Goal: Communication & Community: Answer question/provide support

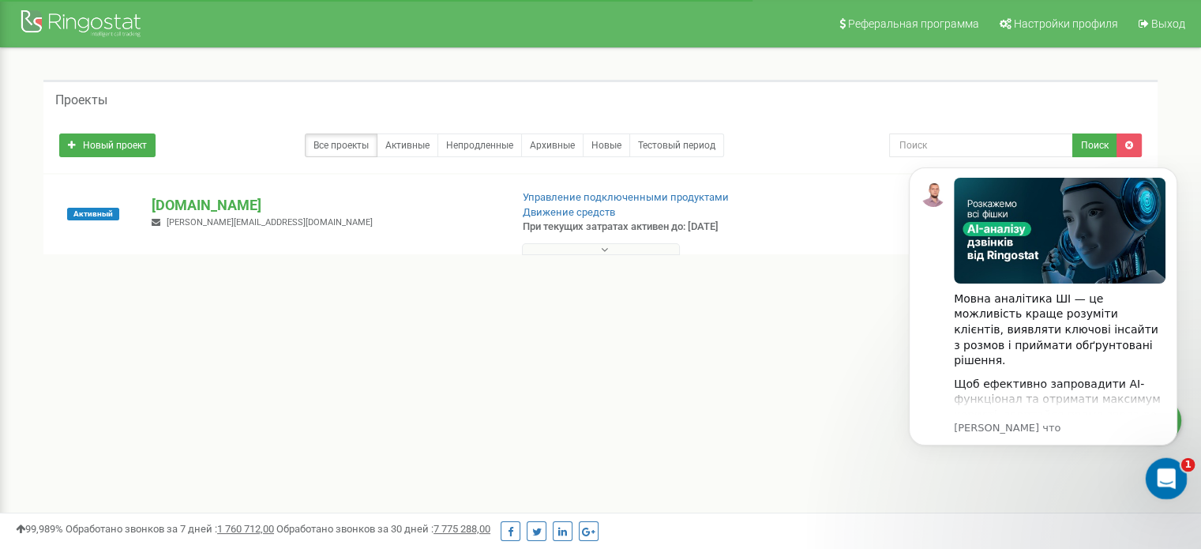
click at [1170, 487] on div "Открыть службу сообщений Intercom" at bounding box center [1164, 476] width 52 height 52
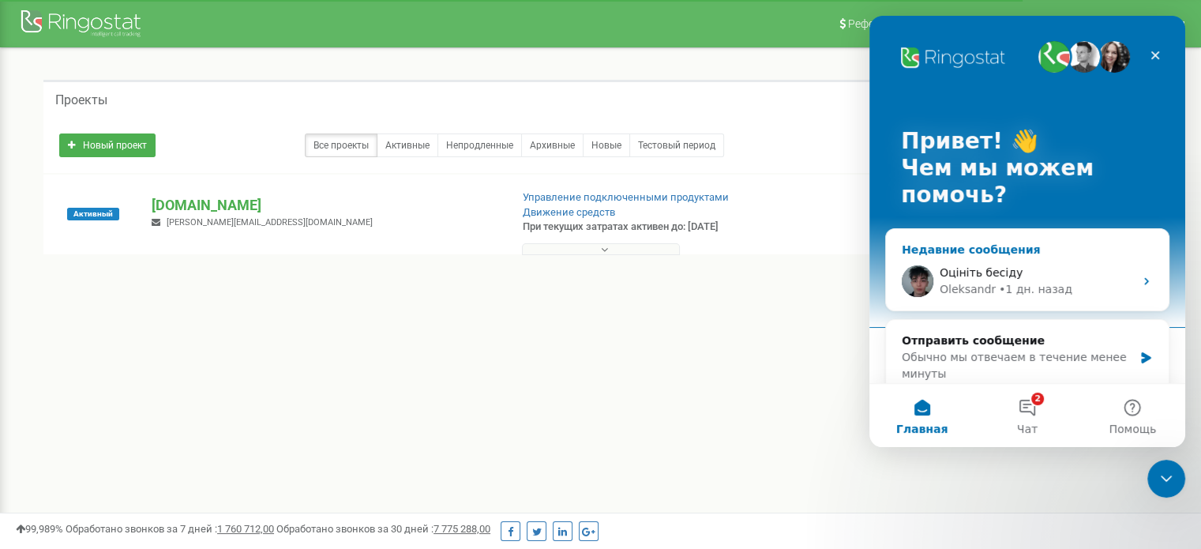
click at [1016, 297] on div "• 1 дн. назад" at bounding box center [1035, 289] width 73 height 17
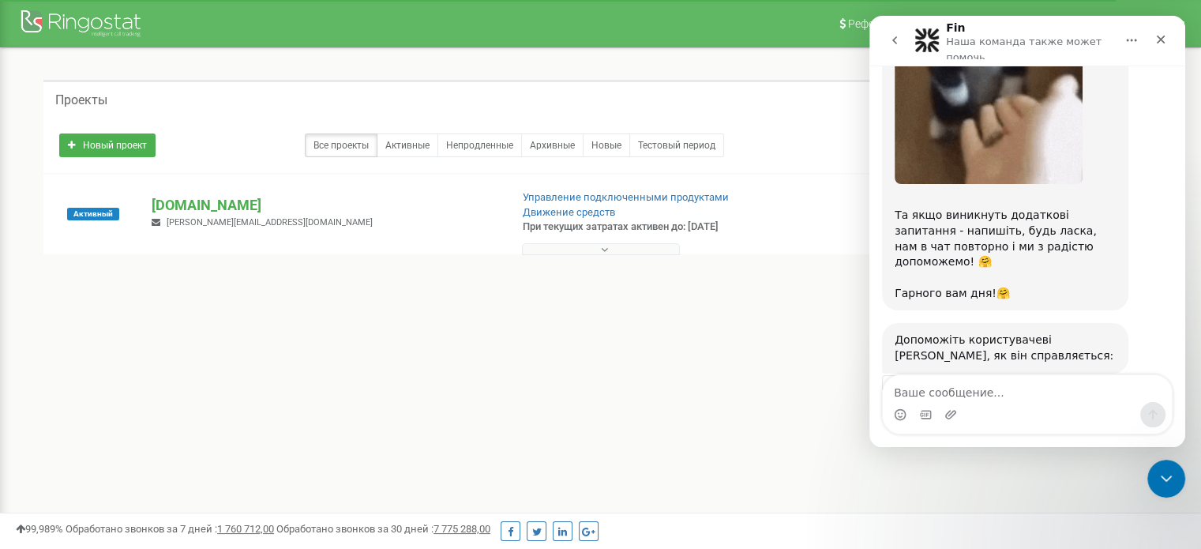
scroll to position [1056, 0]
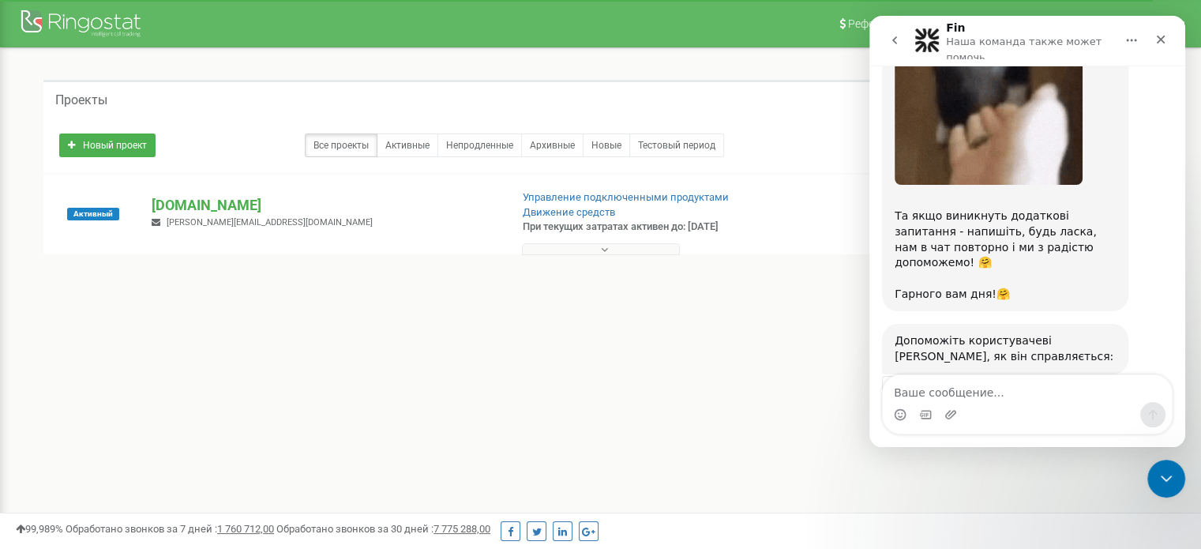
click at [1062, 419] on span "Великолепно" at bounding box center [1066, 433] width 28 height 28
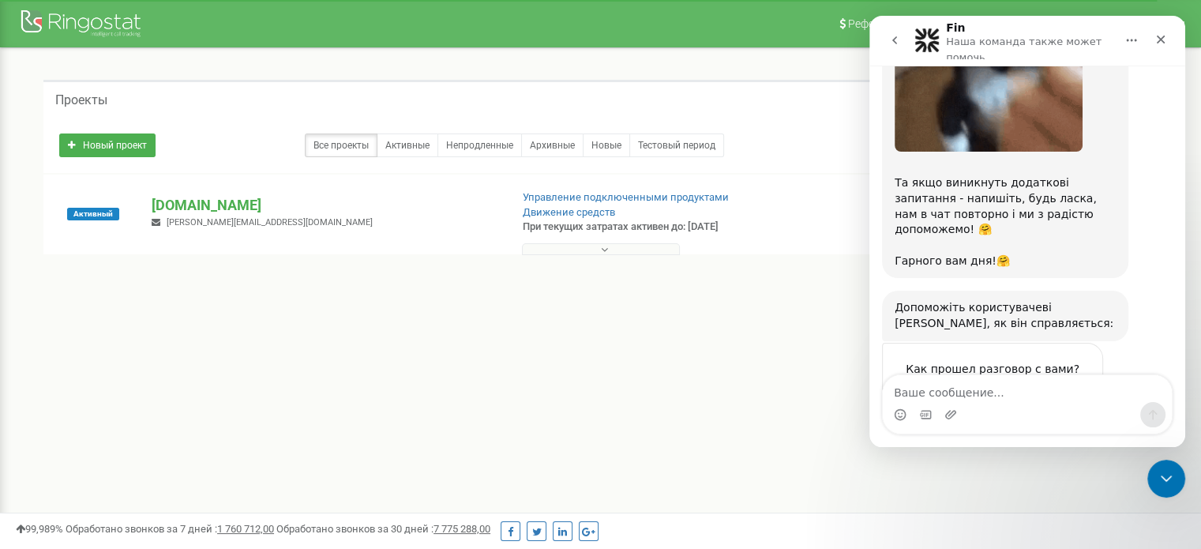
scroll to position [1099, 0]
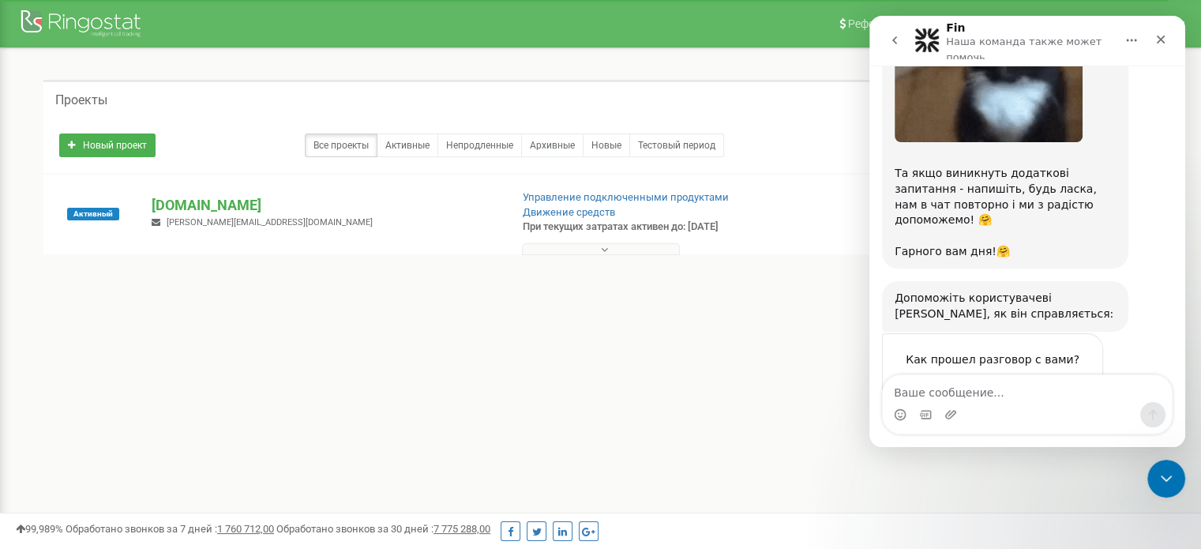
click at [1069, 432] on div "Отправить" at bounding box center [1075, 448] width 32 height 32
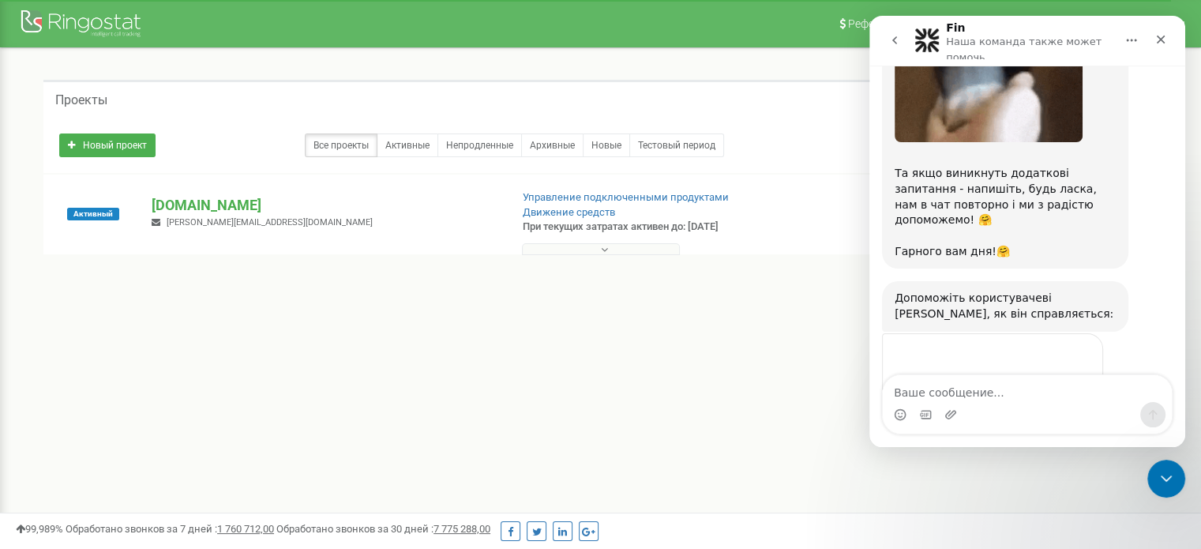
scroll to position [1038, 0]
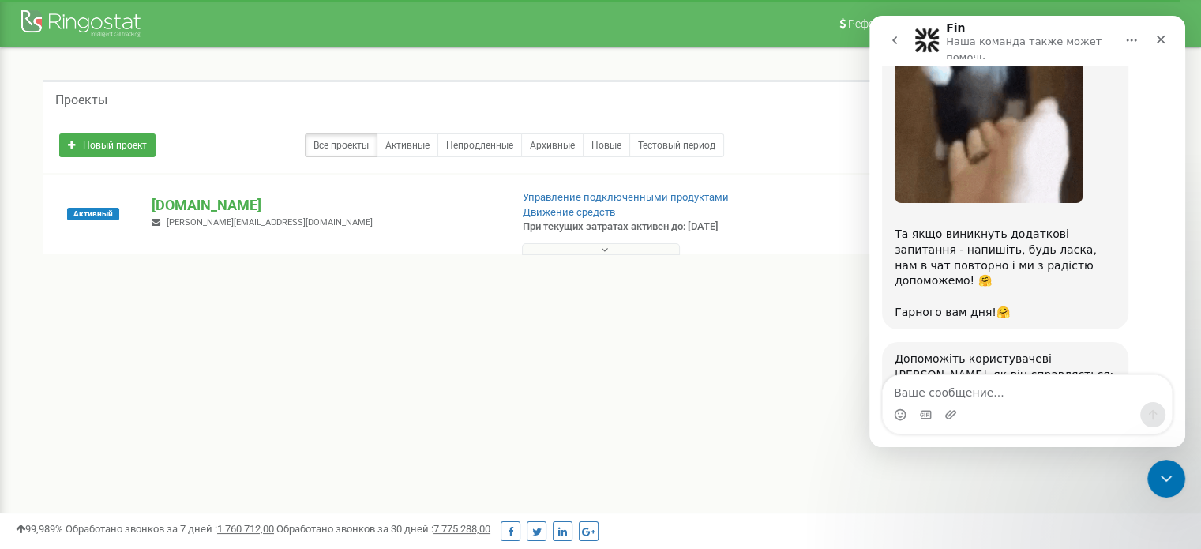
click at [892, 46] on icon "go back" at bounding box center [894, 40] width 13 height 13
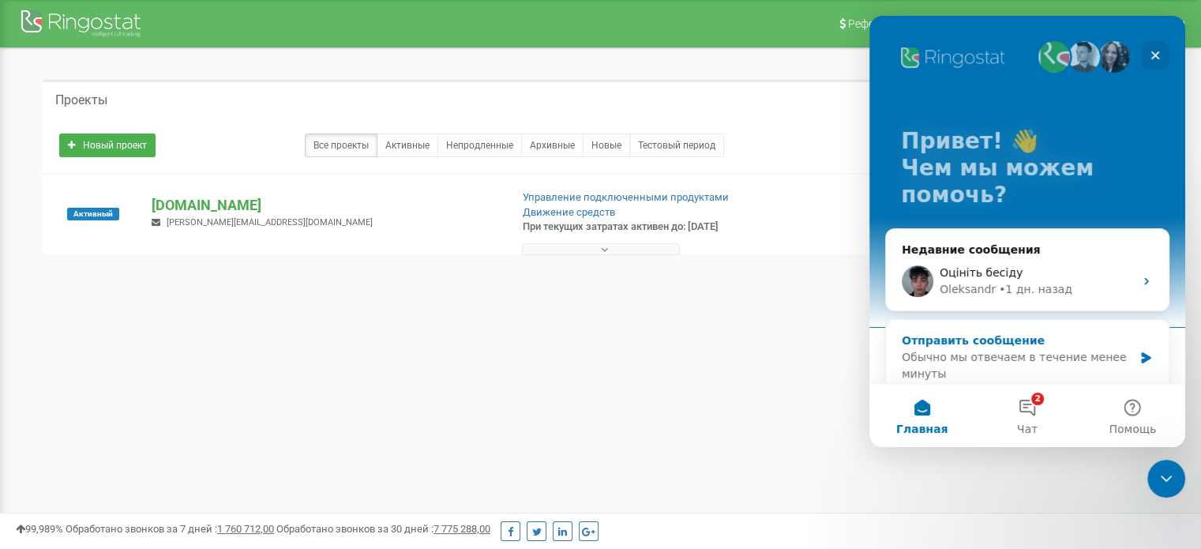
scroll to position [0, 0]
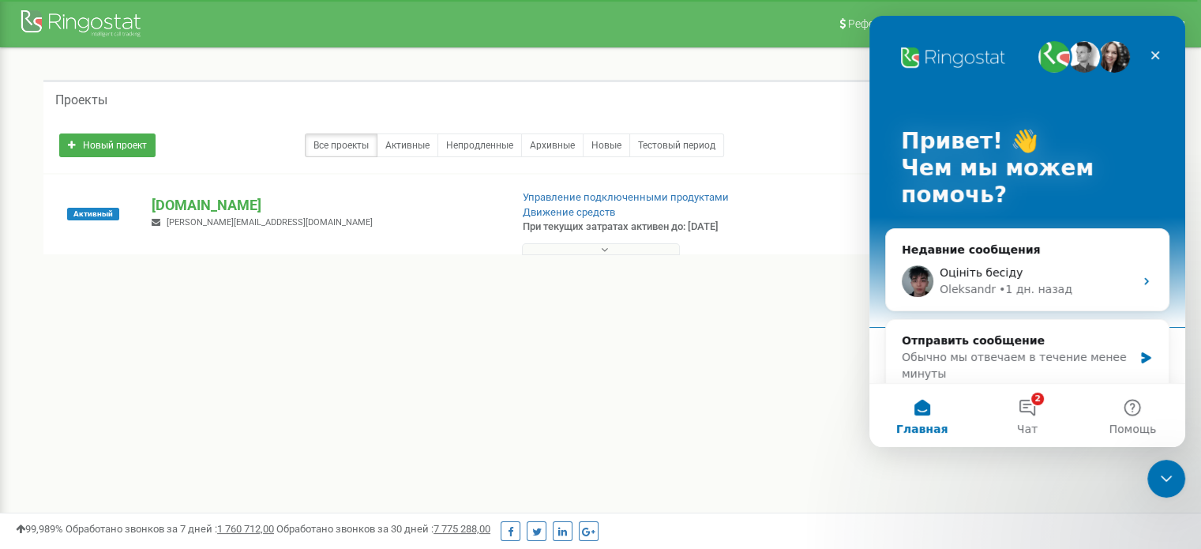
click at [913, 400] on button "Главная" at bounding box center [921, 415] width 105 height 63
click at [1021, 408] on button "2 Чат" at bounding box center [1026, 415] width 105 height 63
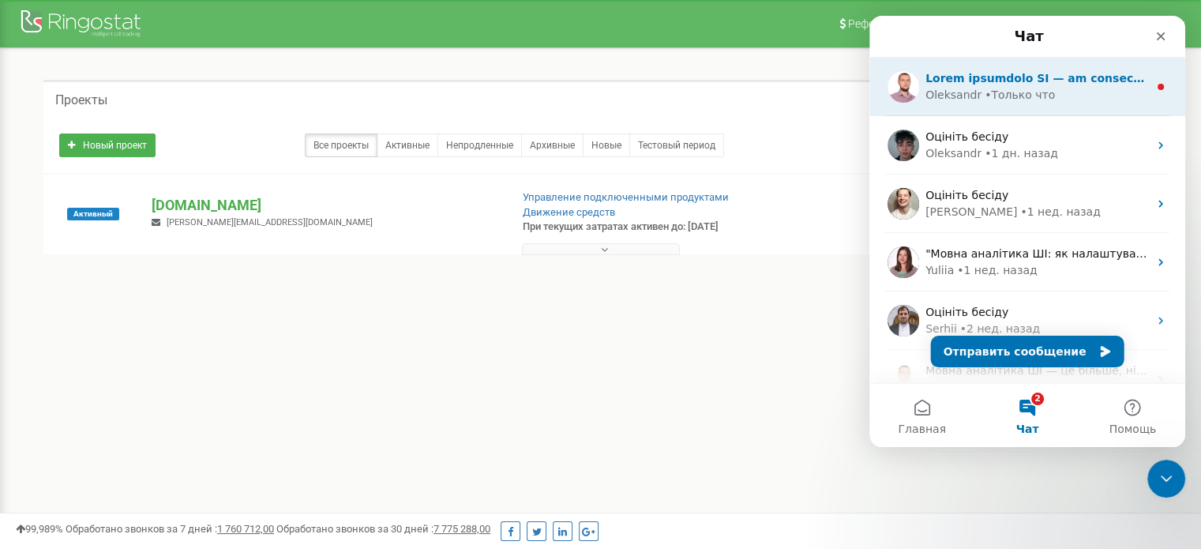
click at [1049, 92] on div "Oleksandr • Только что" at bounding box center [1036, 95] width 223 height 17
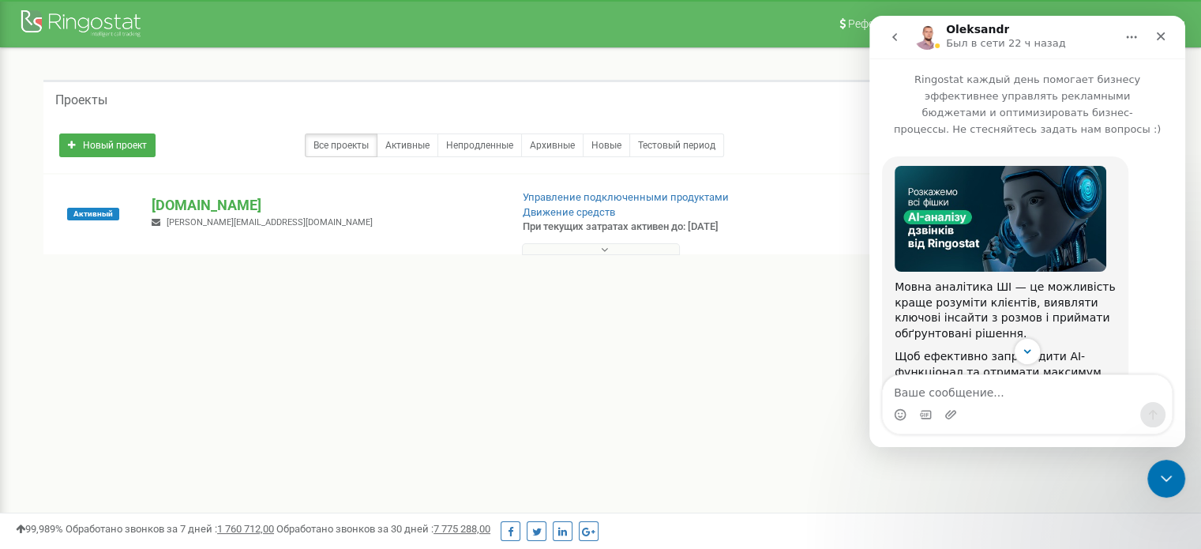
click at [887, 32] on button "go back" at bounding box center [895, 37] width 30 height 30
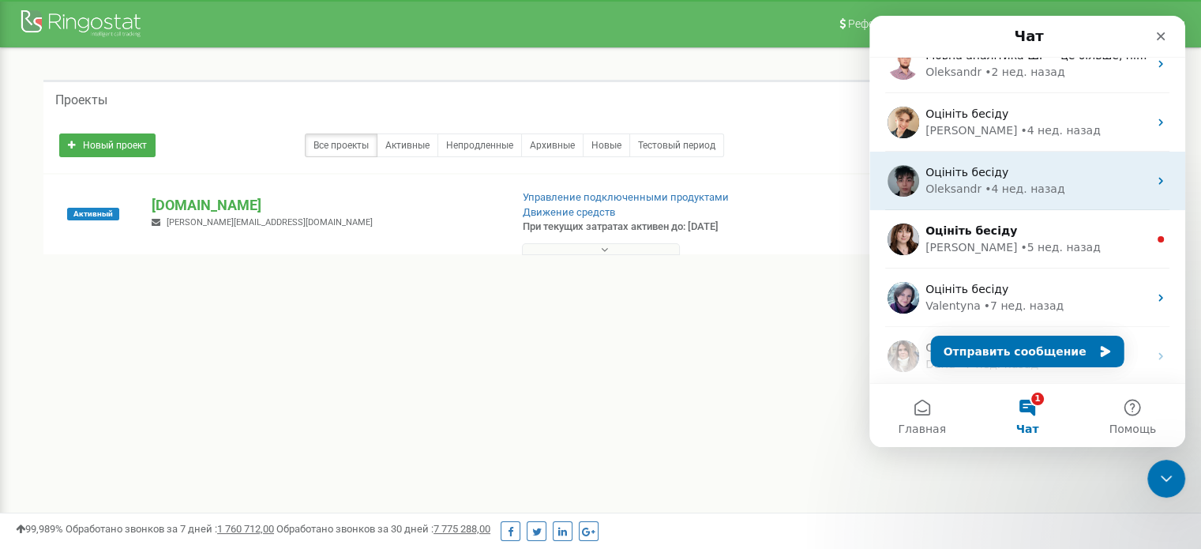
scroll to position [316, 0]
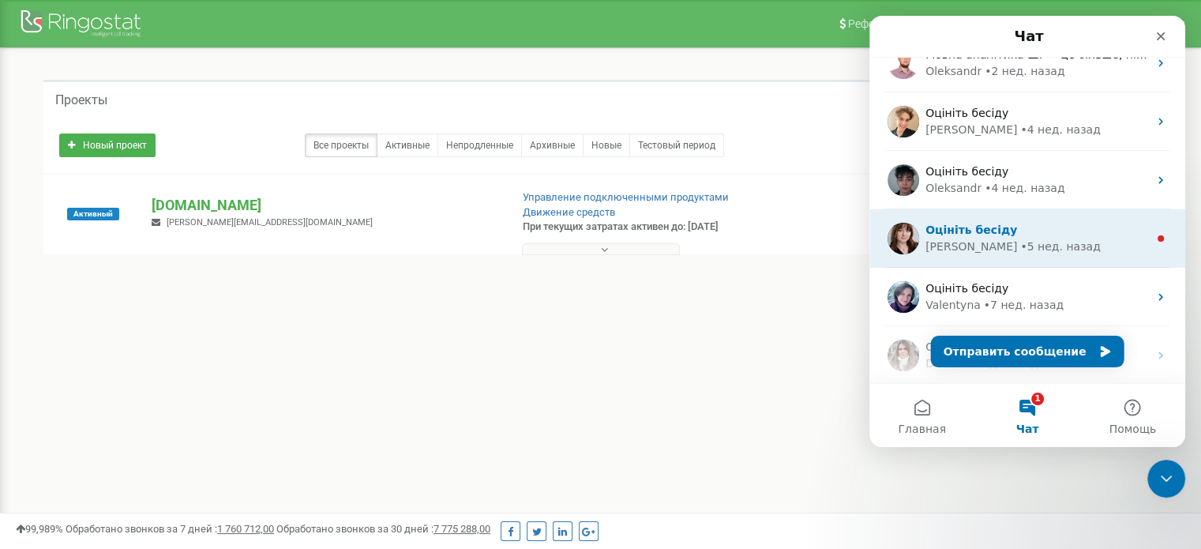
click at [1048, 220] on div "Оцініть бесіду Olga • 5 нед. назад" at bounding box center [1027, 238] width 316 height 58
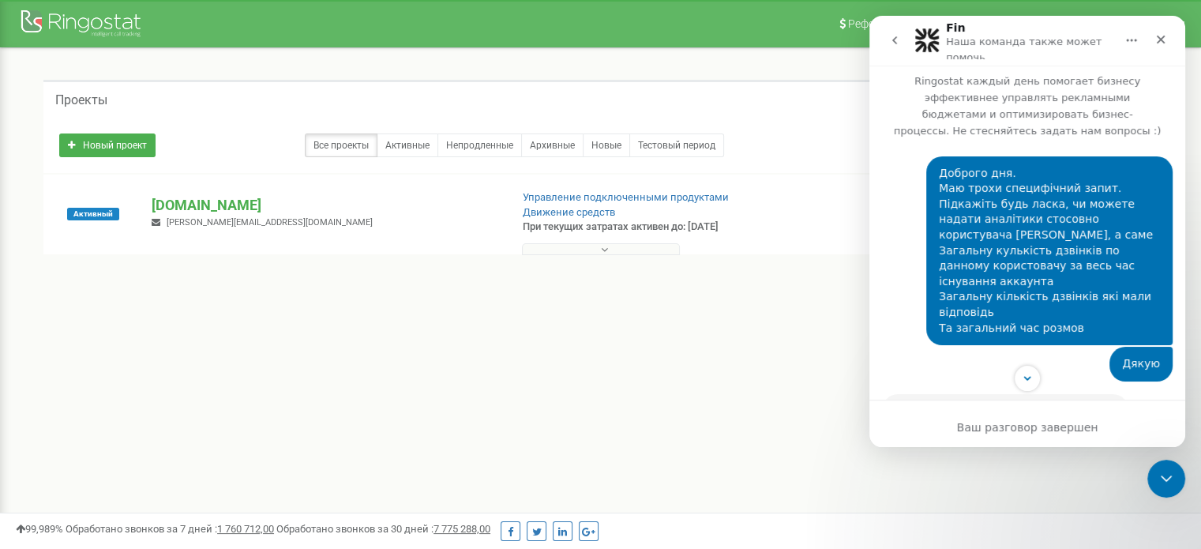
scroll to position [0, 0]
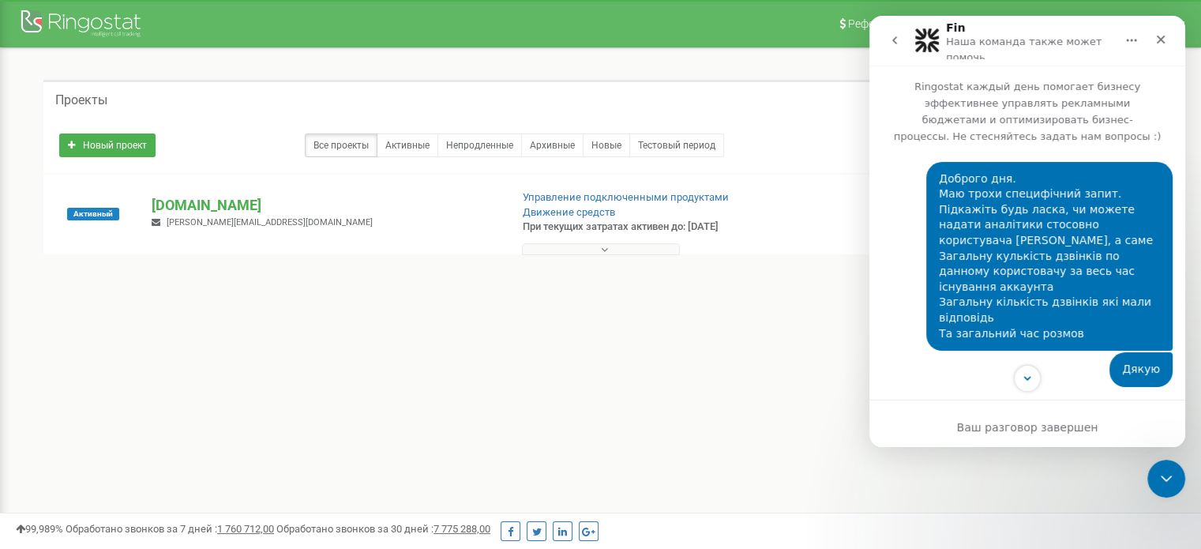
click at [895, 33] on button "go back" at bounding box center [895, 40] width 30 height 30
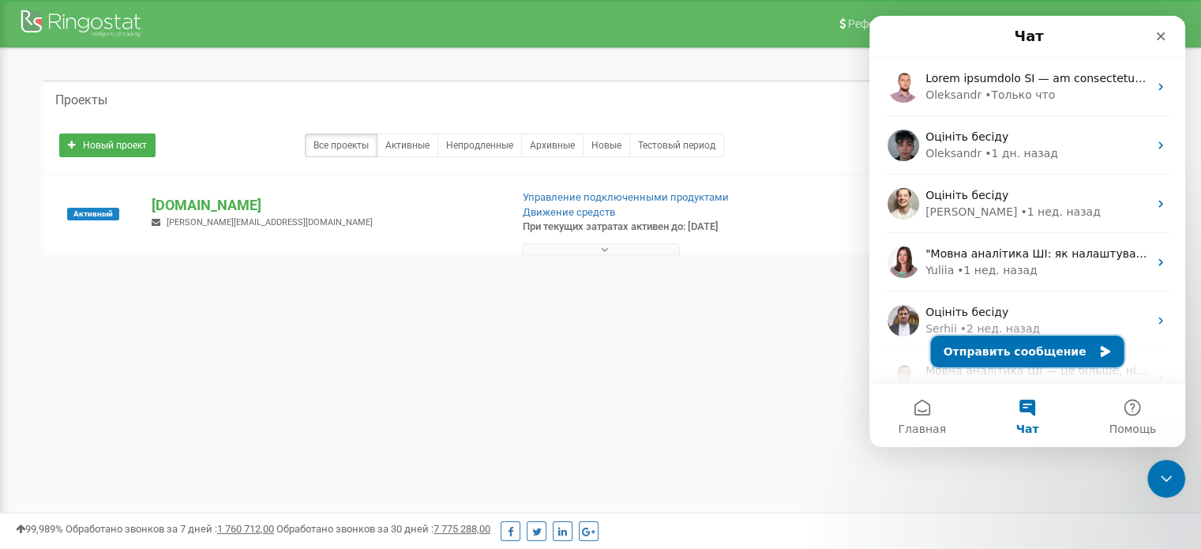
click at [1049, 347] on button "Отправить сообщение" at bounding box center [1027, 352] width 193 height 32
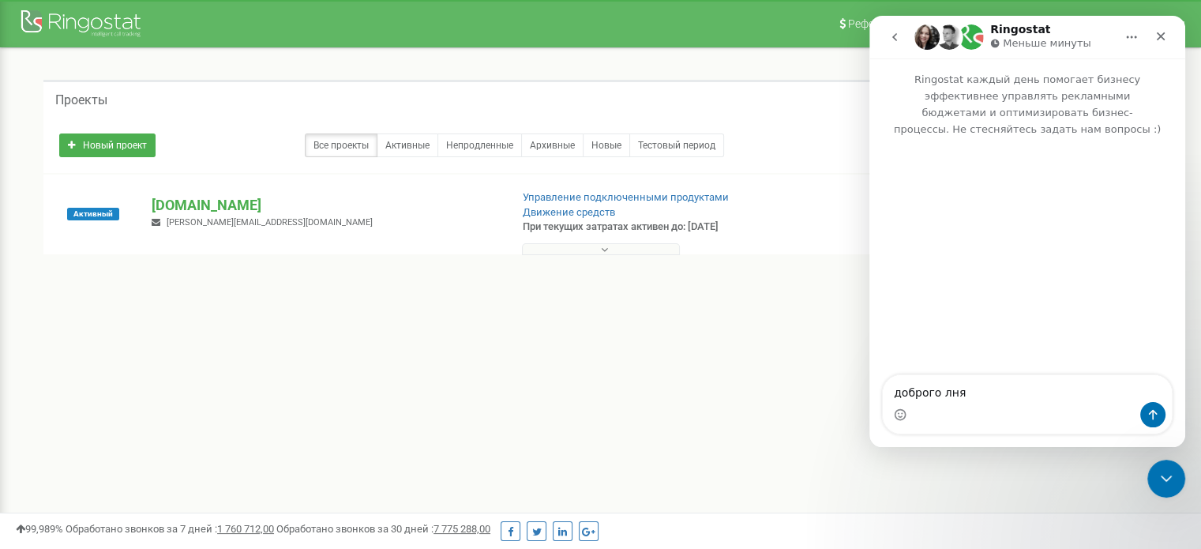
type textarea "доброго лня"
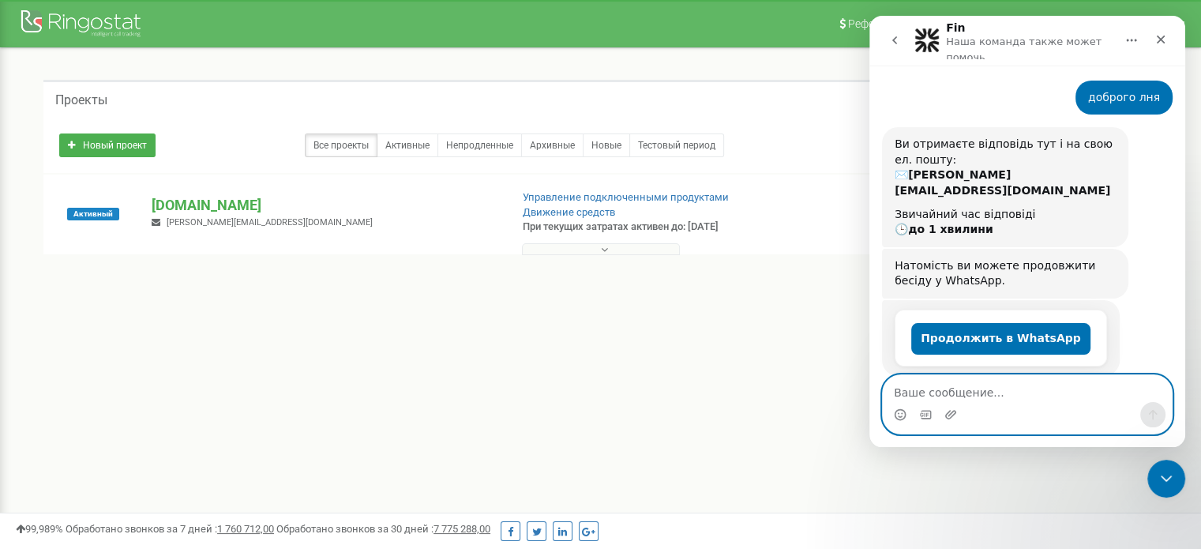
scroll to position [84, 0]
click at [1008, 401] on textarea "Ваше сообщение..." at bounding box center [1027, 388] width 289 height 27
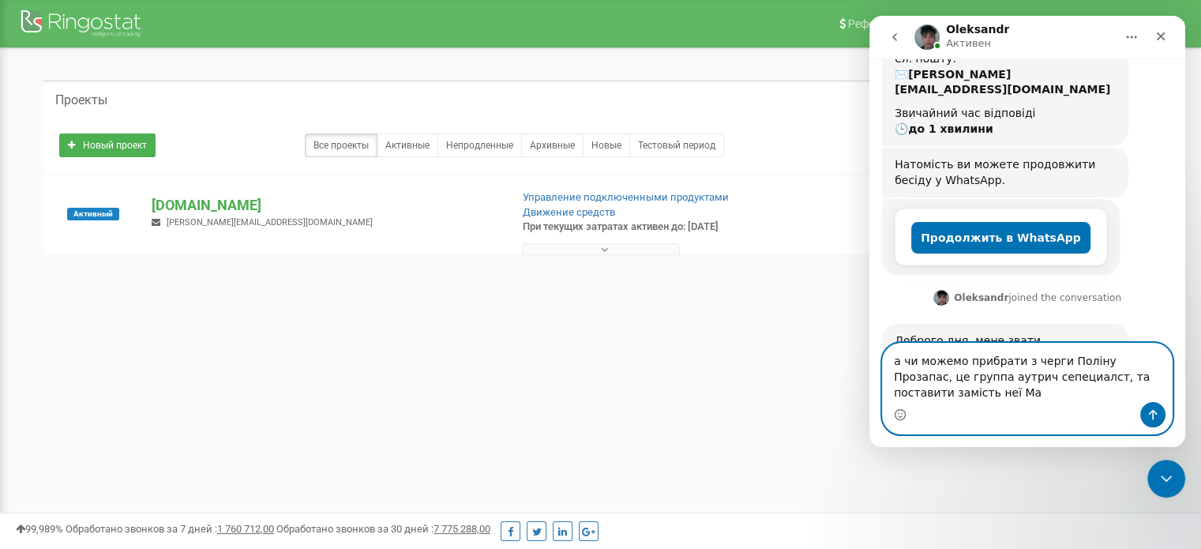
scroll to position [193, 0]
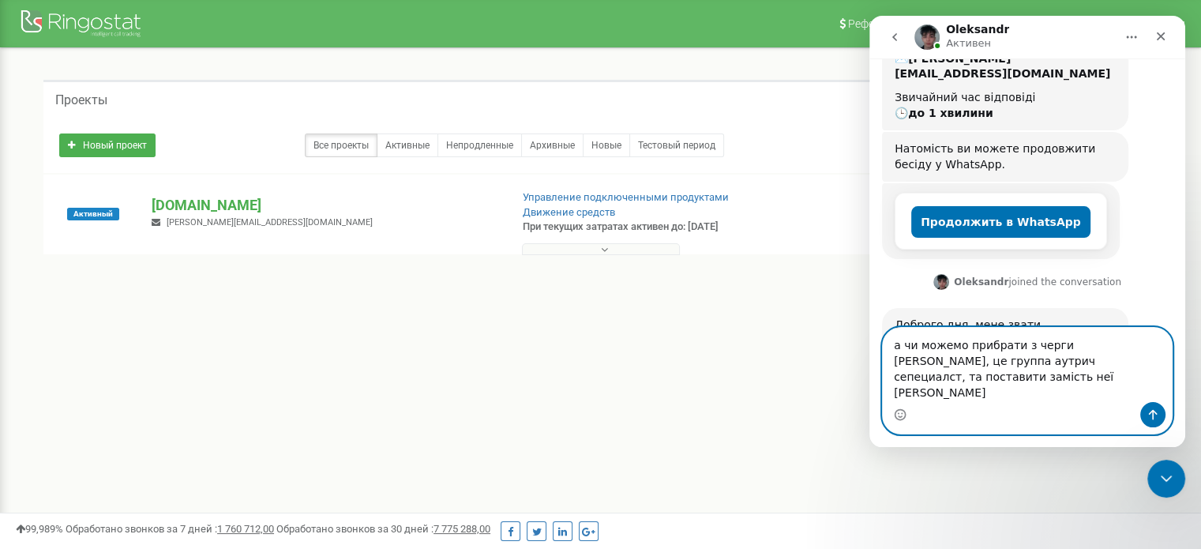
type textarea "а чи можемо прибрати з черги Поліну Прозапас, це группа аутрич сепециалст, та п…"
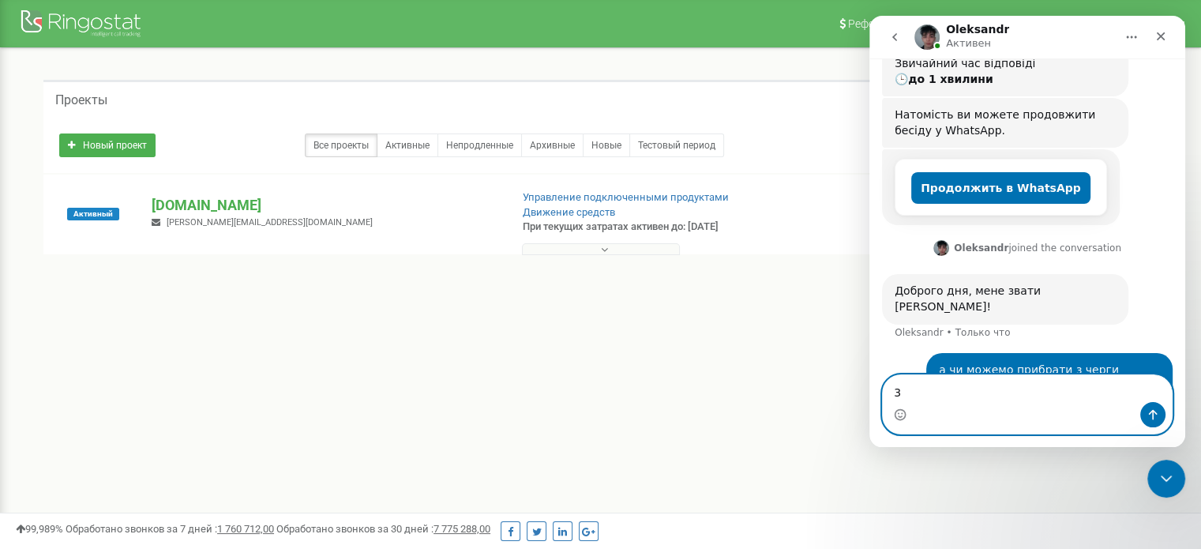
scroll to position [238, 0]
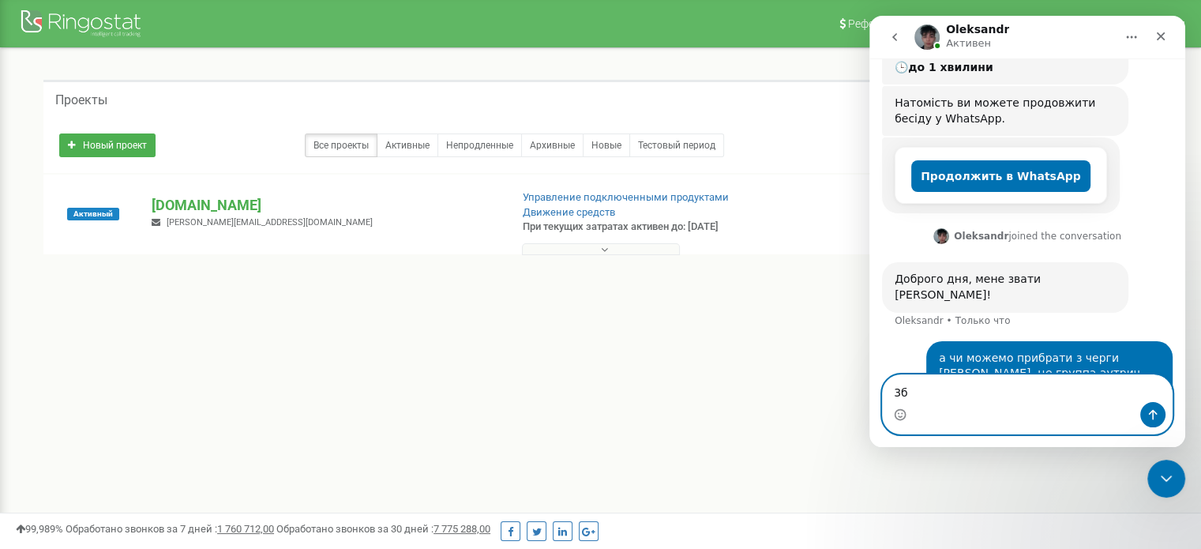
type textarea "3"
type textarea "Будь ласка"
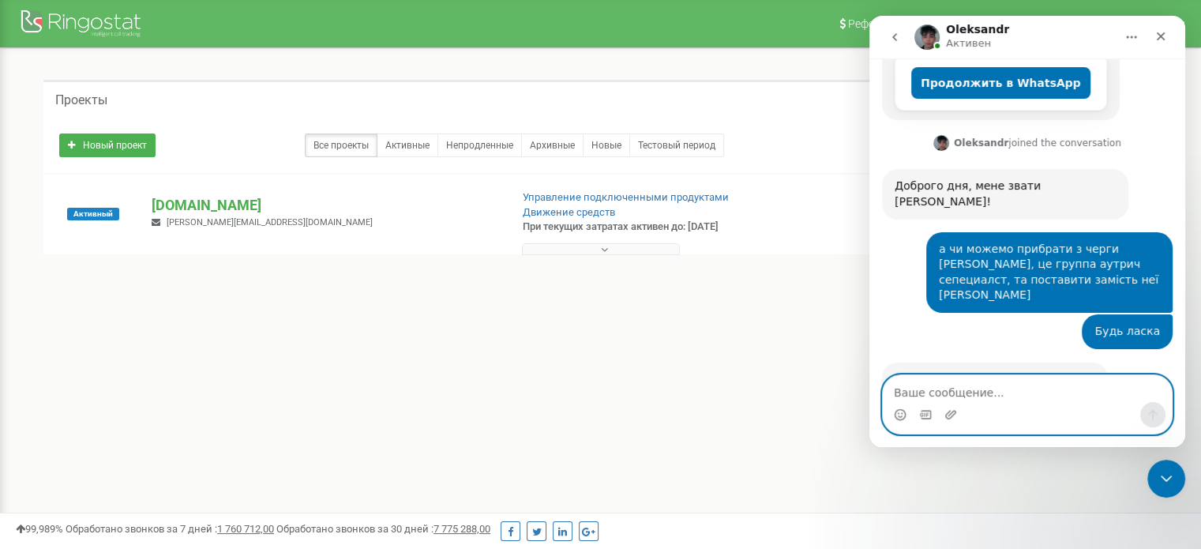
scroll to position [358, 0]
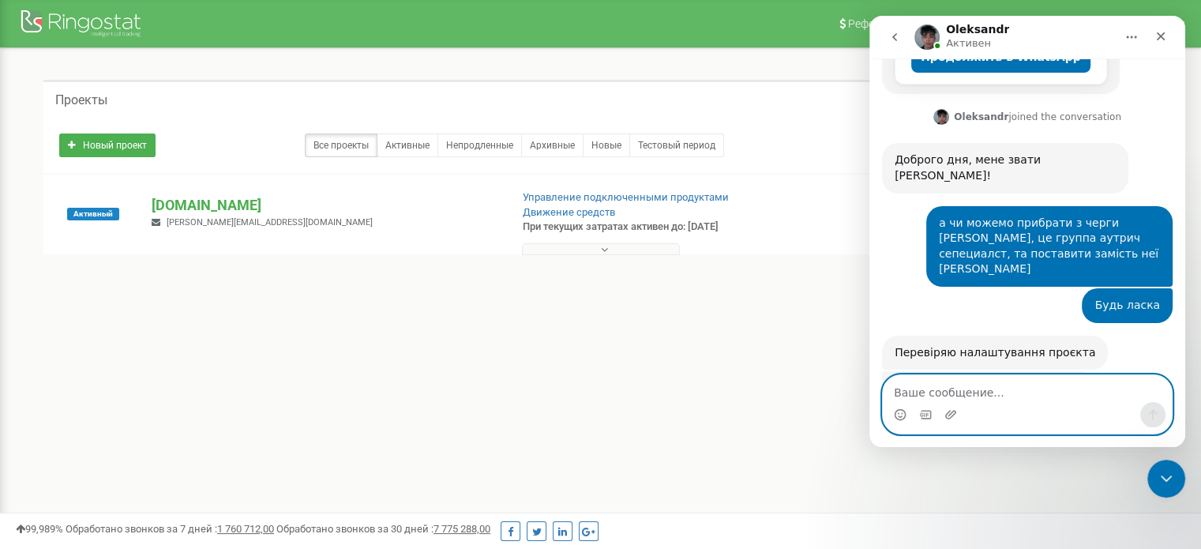
click at [937, 392] on textarea "Ваше сообщение..." at bounding box center [1027, 388] width 289 height 27
type textarea "дякую"
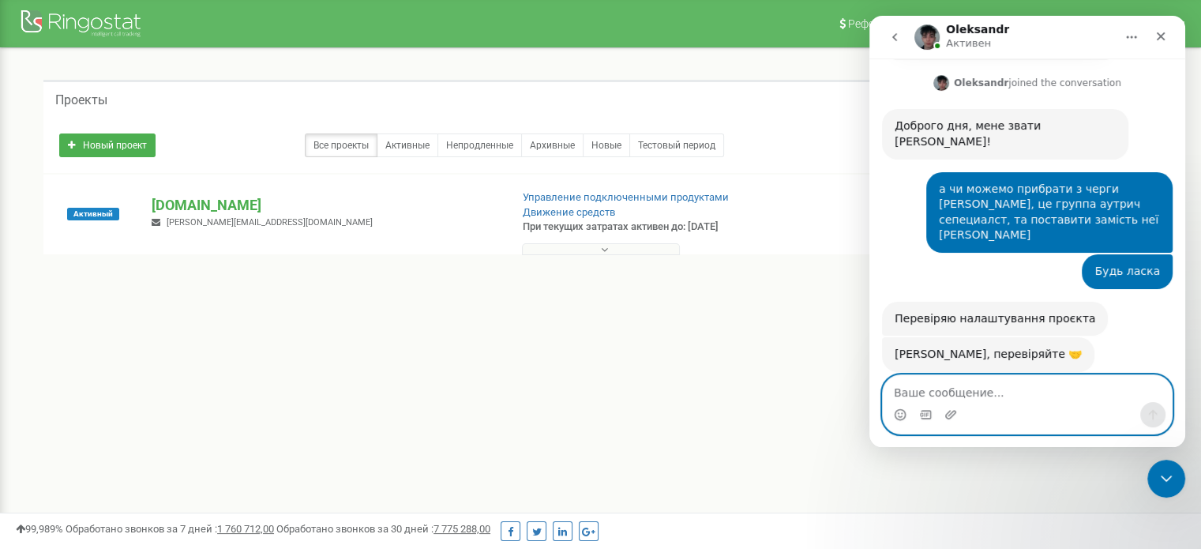
scroll to position [404, 0]
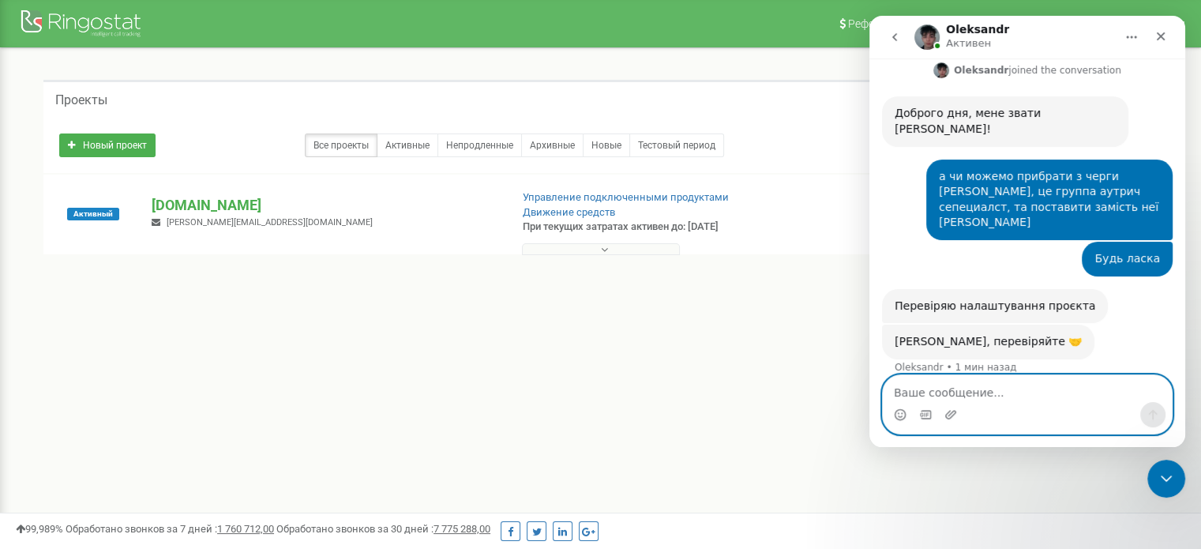
type textarea "у"
type textarea "б"
type textarea "а поліну ви виключили?"
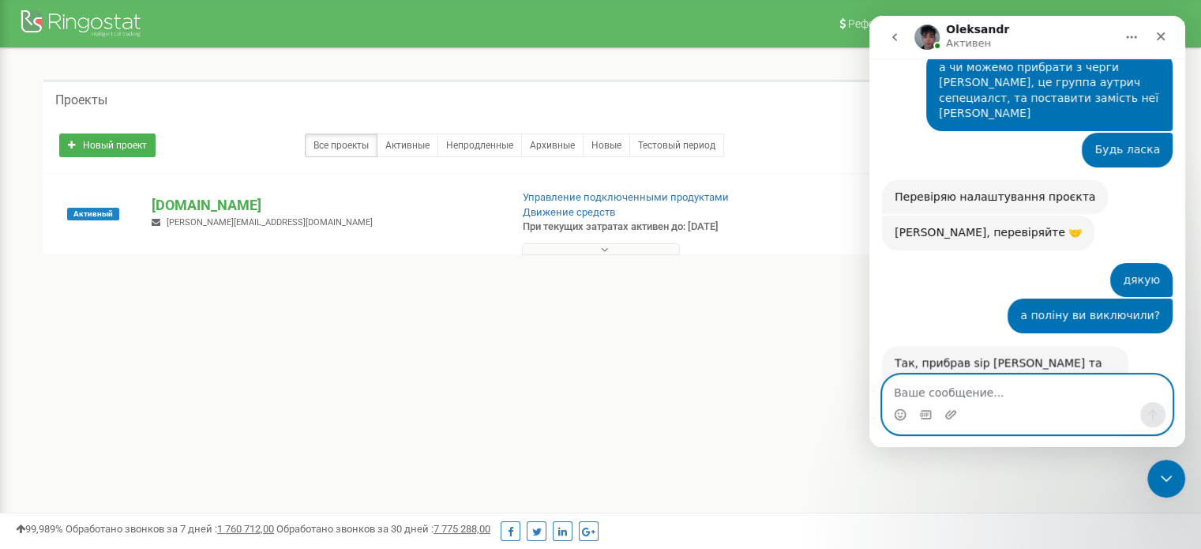
scroll to position [519, 0]
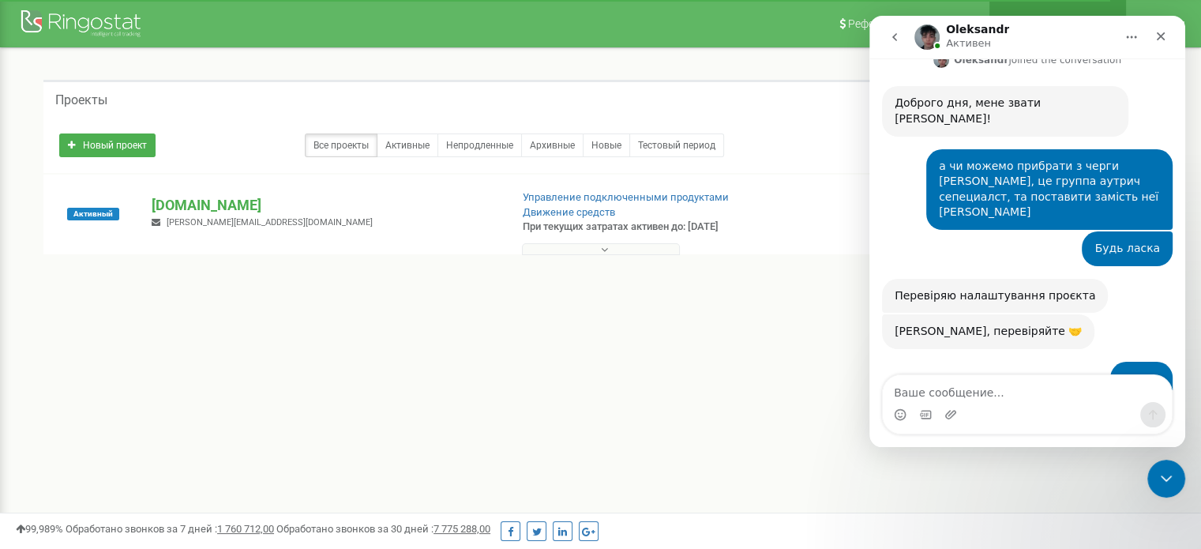
scroll to position [519, 0]
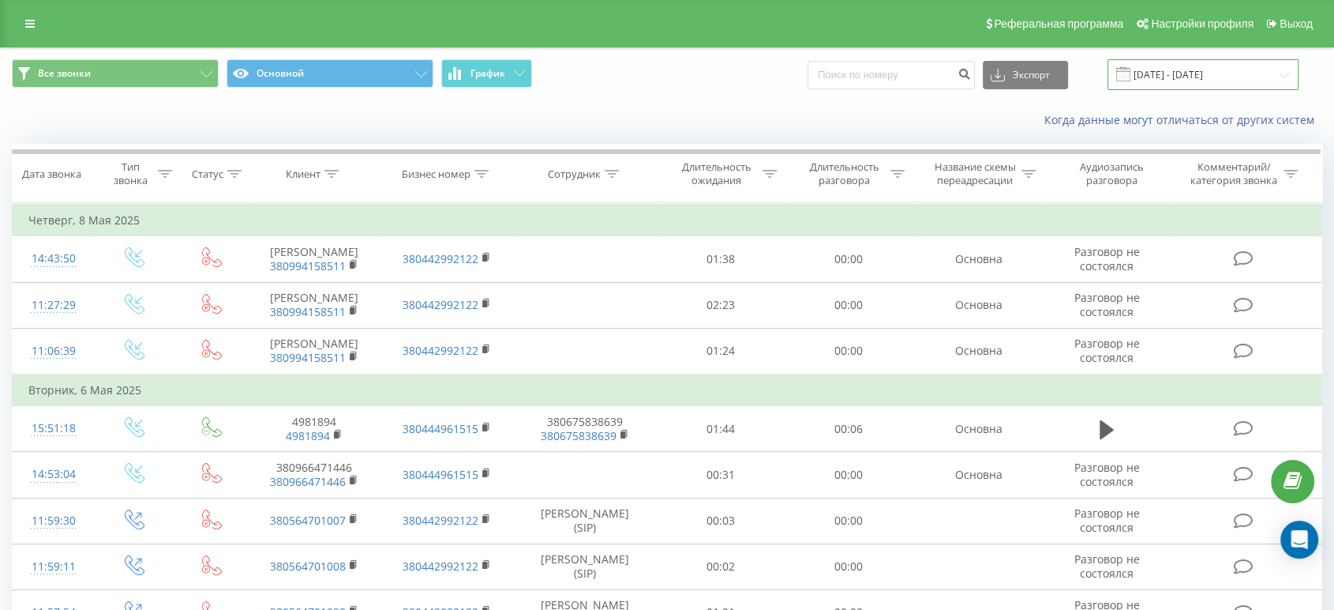
click at [1200, 81] on input "[DATE] - [DATE]" at bounding box center [1203, 74] width 191 height 31
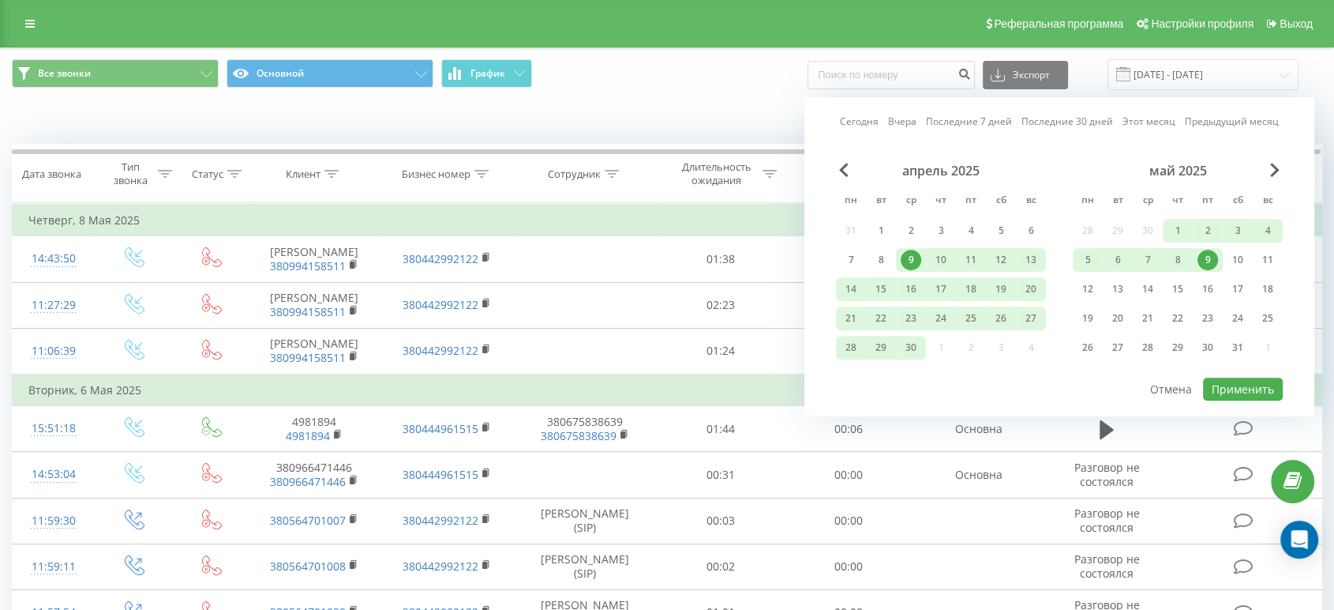
click at [1288, 174] on div "Сегодня Вчера Последние 7 дней Последние 30 дней Этот месяц Предыдущий месяц ап…" at bounding box center [1060, 256] width 510 height 319
click at [1278, 169] on span "Next Month" at bounding box center [1274, 170] width 9 height 14
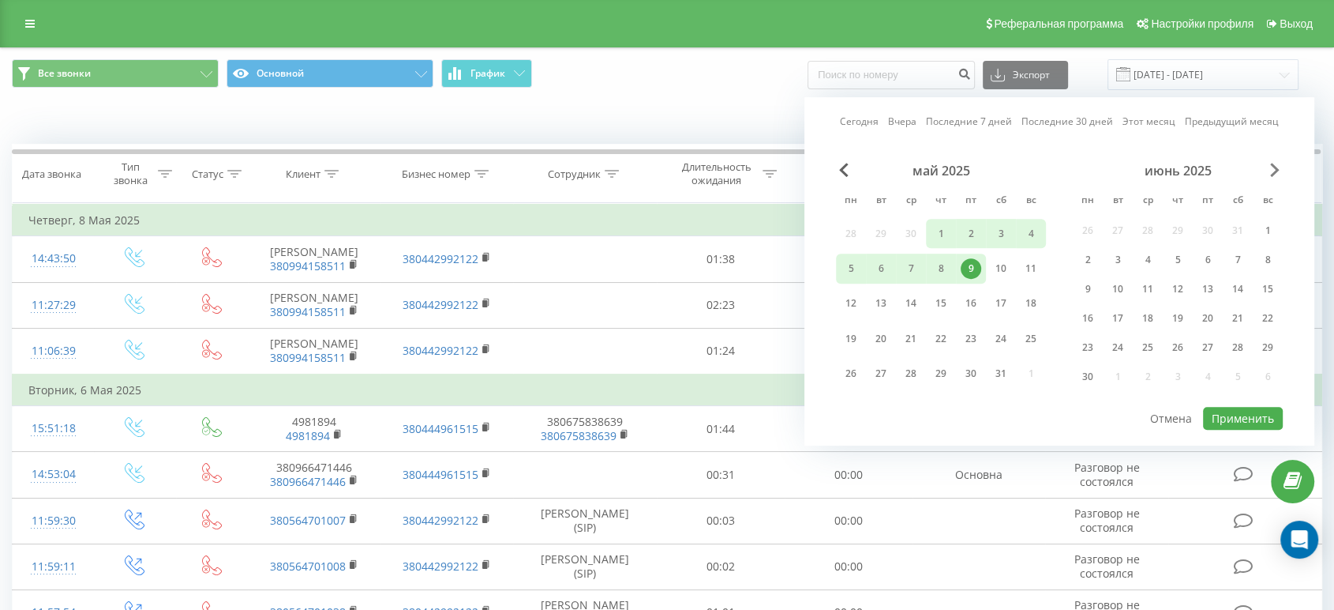
click at [1278, 169] on span "Next Month" at bounding box center [1274, 170] width 9 height 14
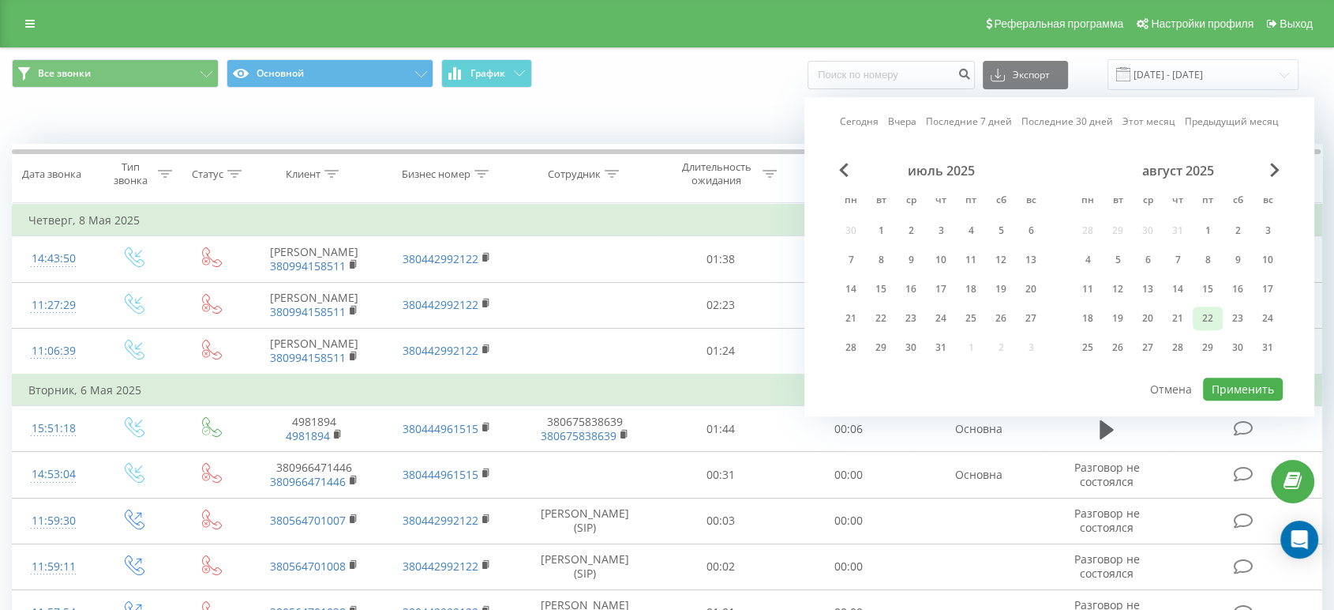
click at [1213, 321] on div "22" at bounding box center [1208, 318] width 21 height 21
click at [1259, 396] on div "Сегодня Вчера Последние 7 дней Последние 30 дней Этот месяц Предыдущий месяц ию…" at bounding box center [1060, 256] width 510 height 319
click at [1254, 390] on button "Применить" at bounding box center [1243, 388] width 80 height 23
type input "[DATE] - [DATE]"
